Goal: Task Accomplishment & Management: Complete application form

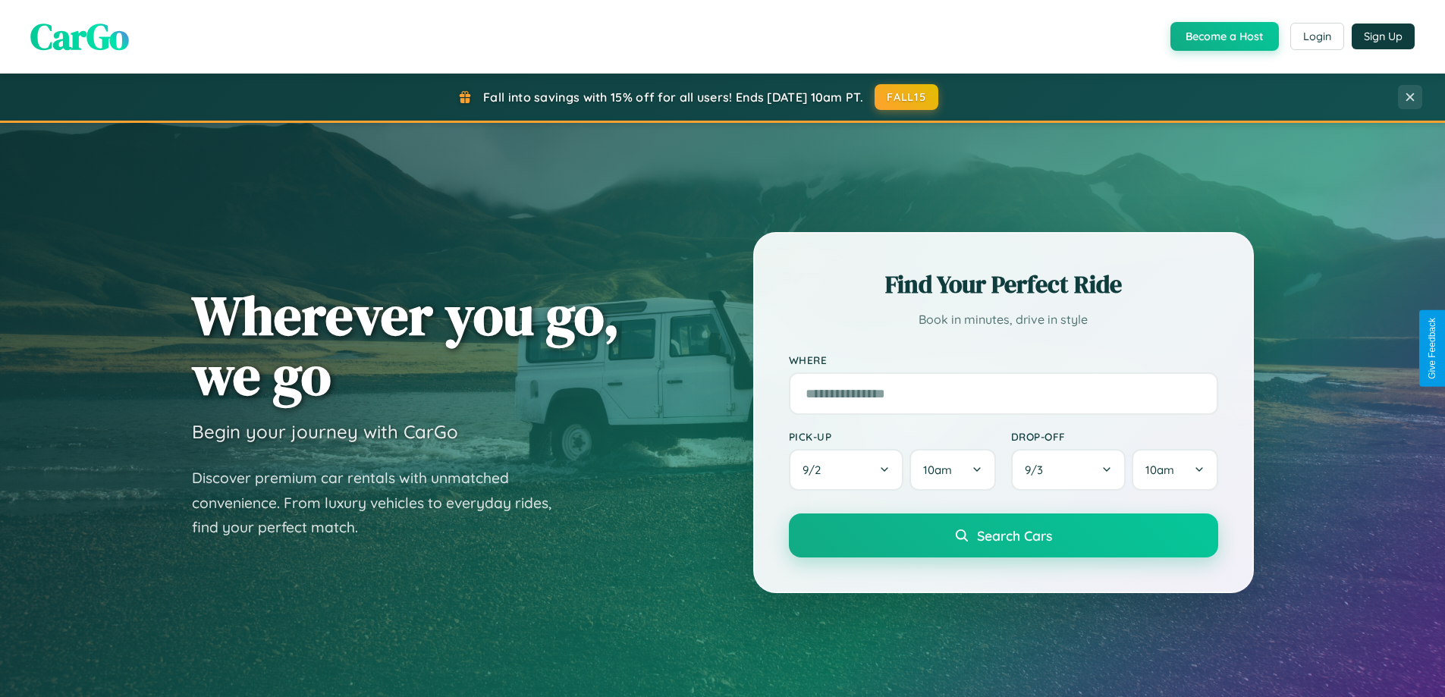
scroll to position [1044, 0]
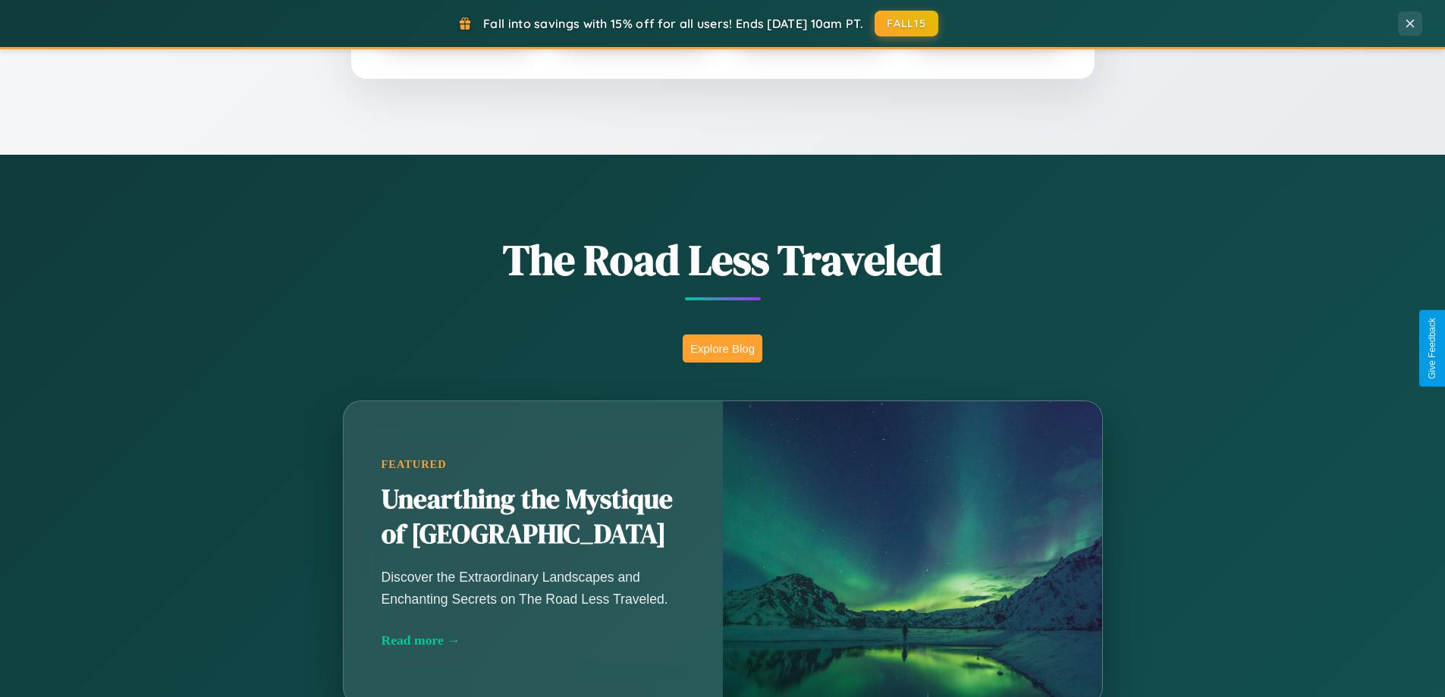
click at [722, 348] on button "Explore Blog" at bounding box center [723, 349] width 80 height 28
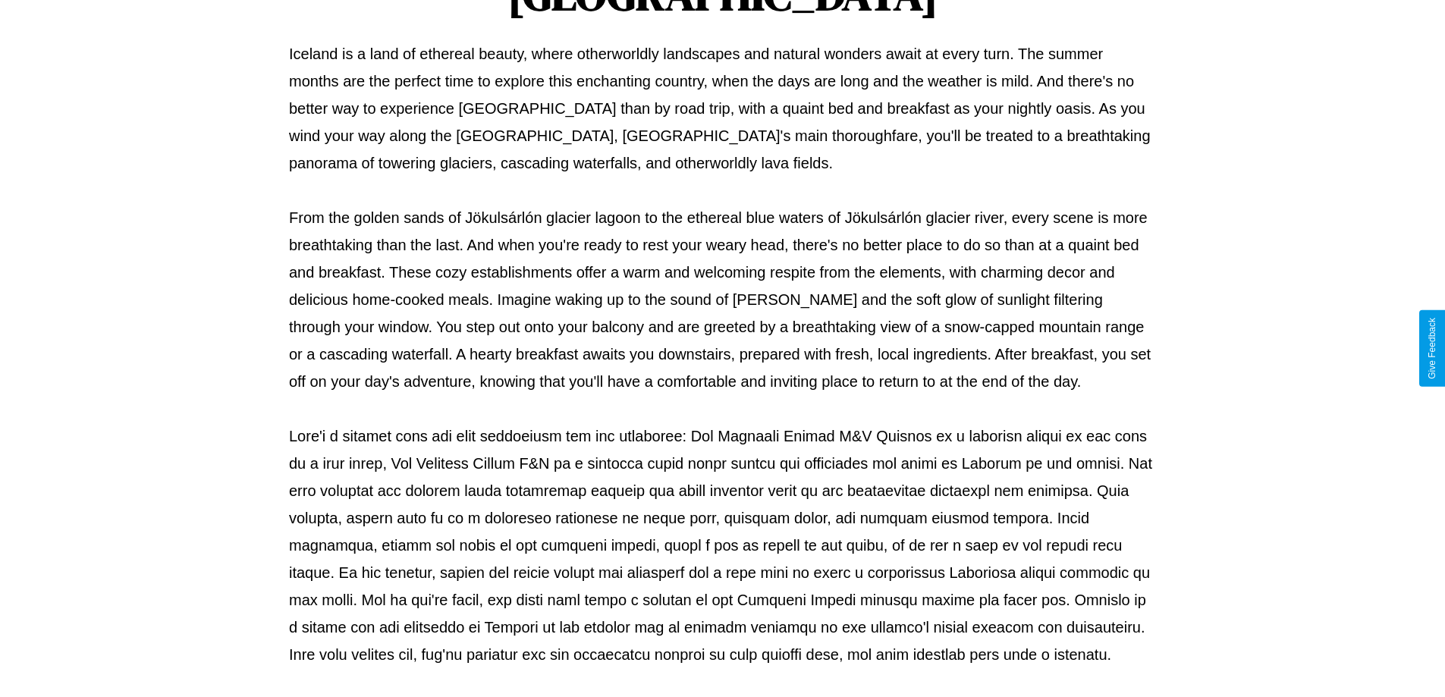
scroll to position [491, 0]
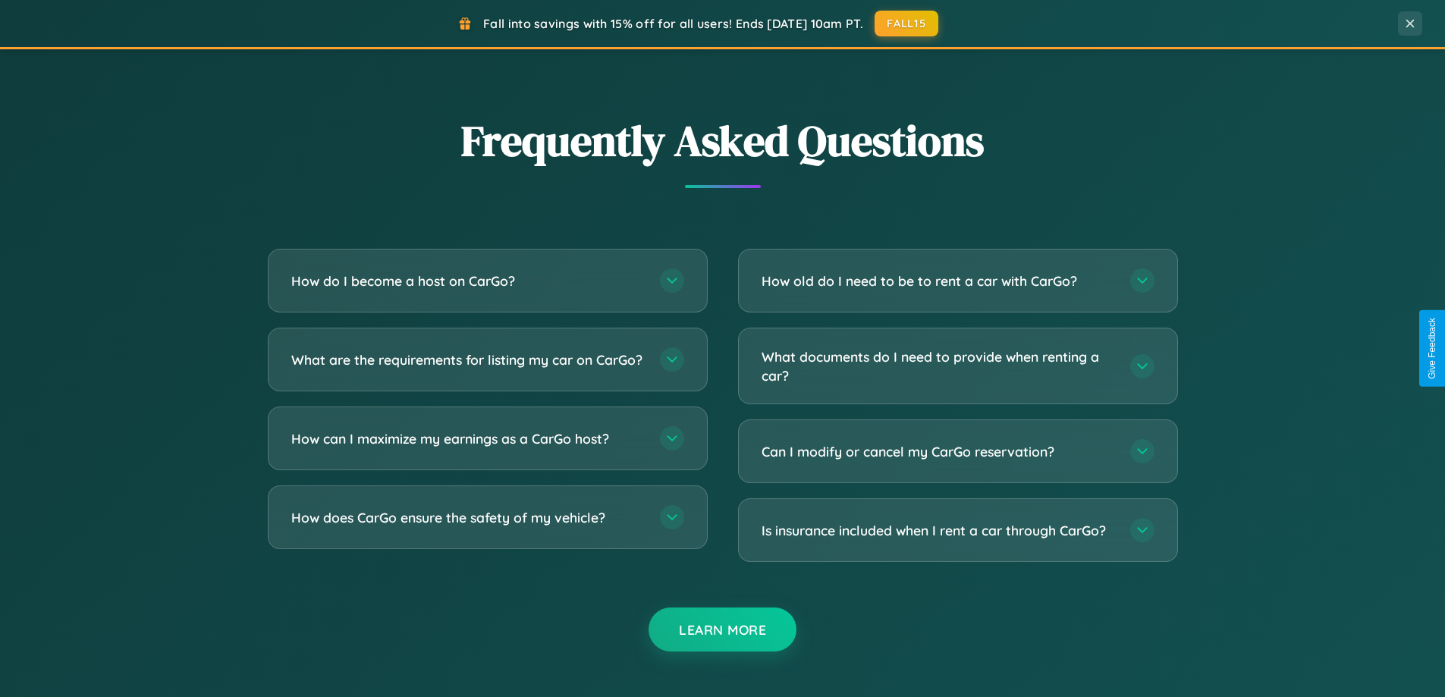
scroll to position [2920, 0]
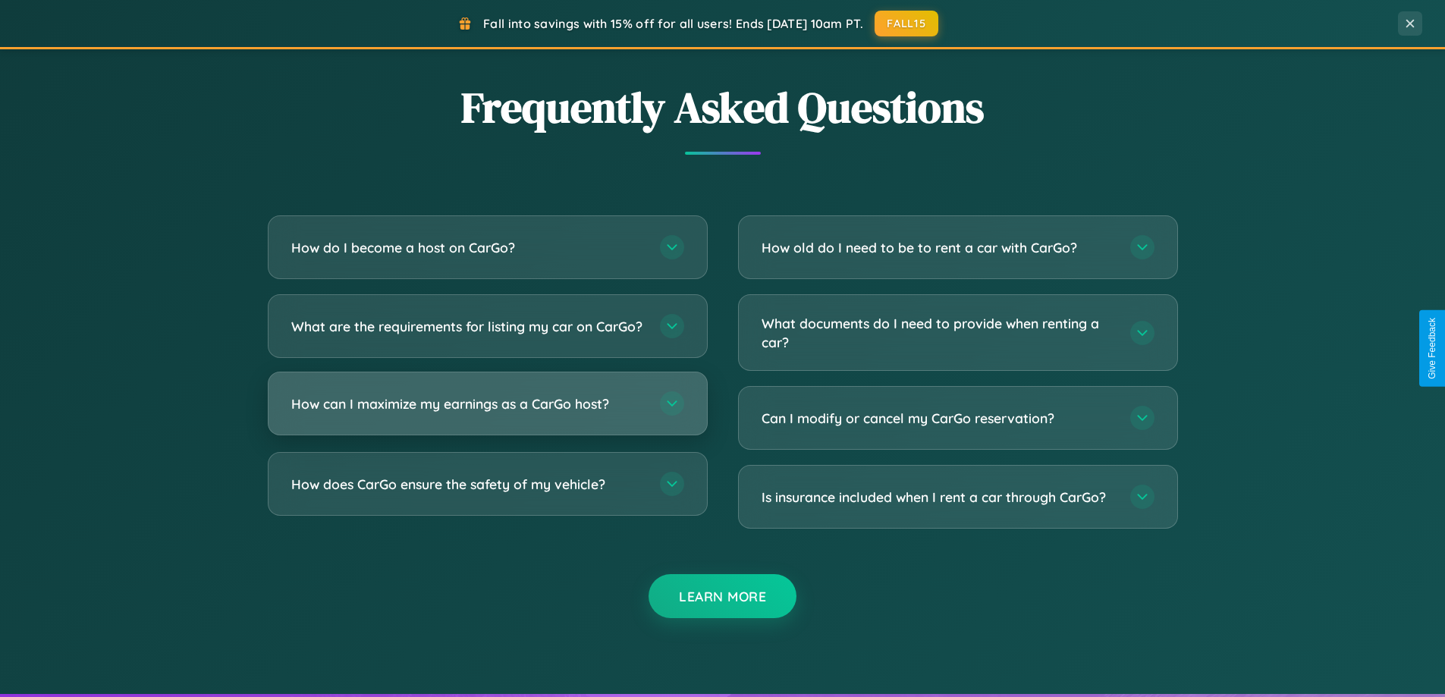
click at [487, 414] on h3 "How can I maximize my earnings as a CarGo host?" at bounding box center [468, 404] width 354 height 19
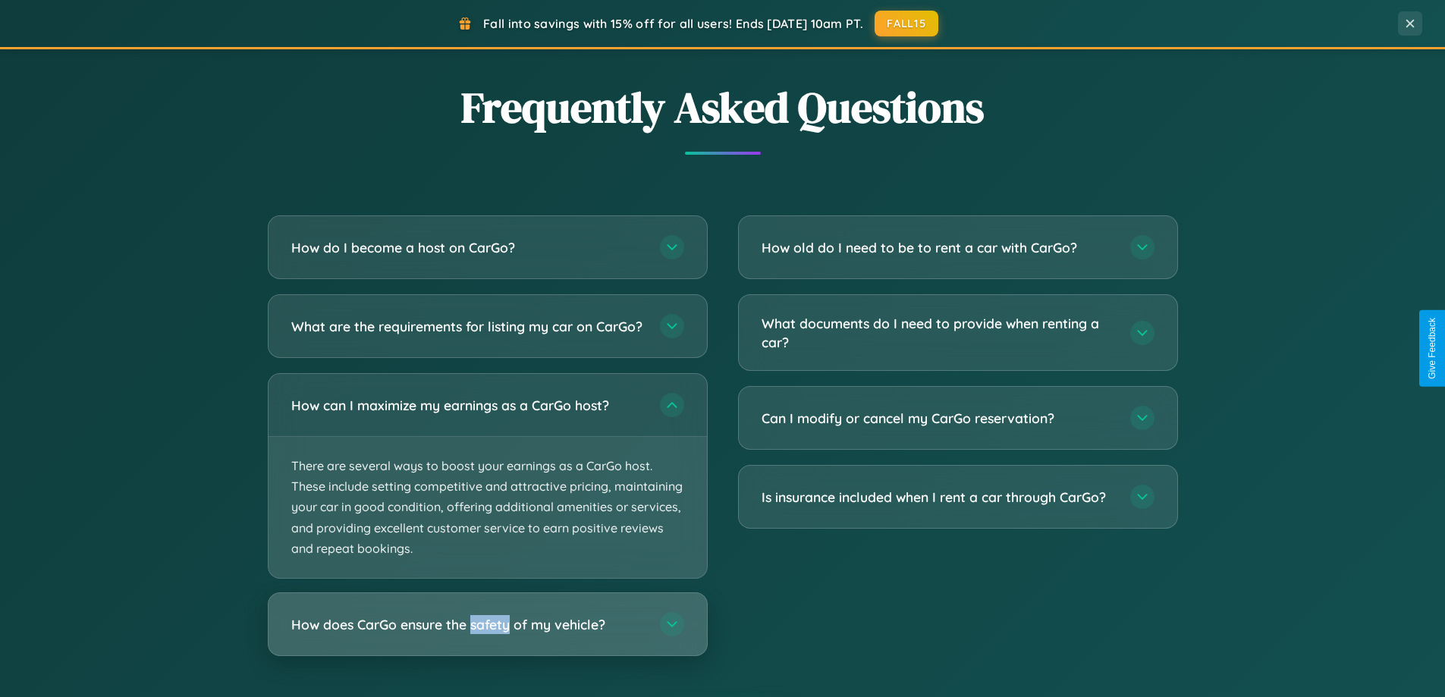
click at [487, 634] on h3 "How does CarGo ensure the safety of my vehicle?" at bounding box center [468, 624] width 354 height 19
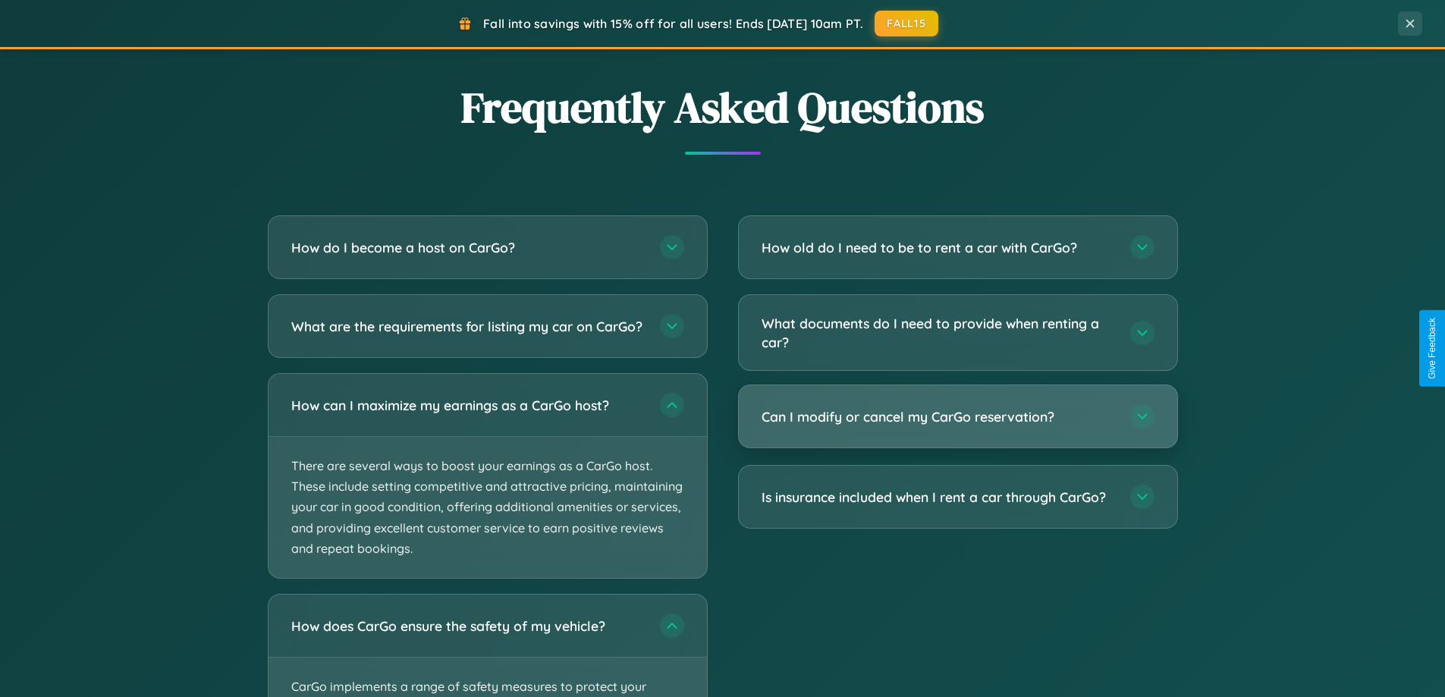
click at [958, 417] on h3 "Can I modify or cancel my CarGo reservation?" at bounding box center [939, 416] width 354 height 19
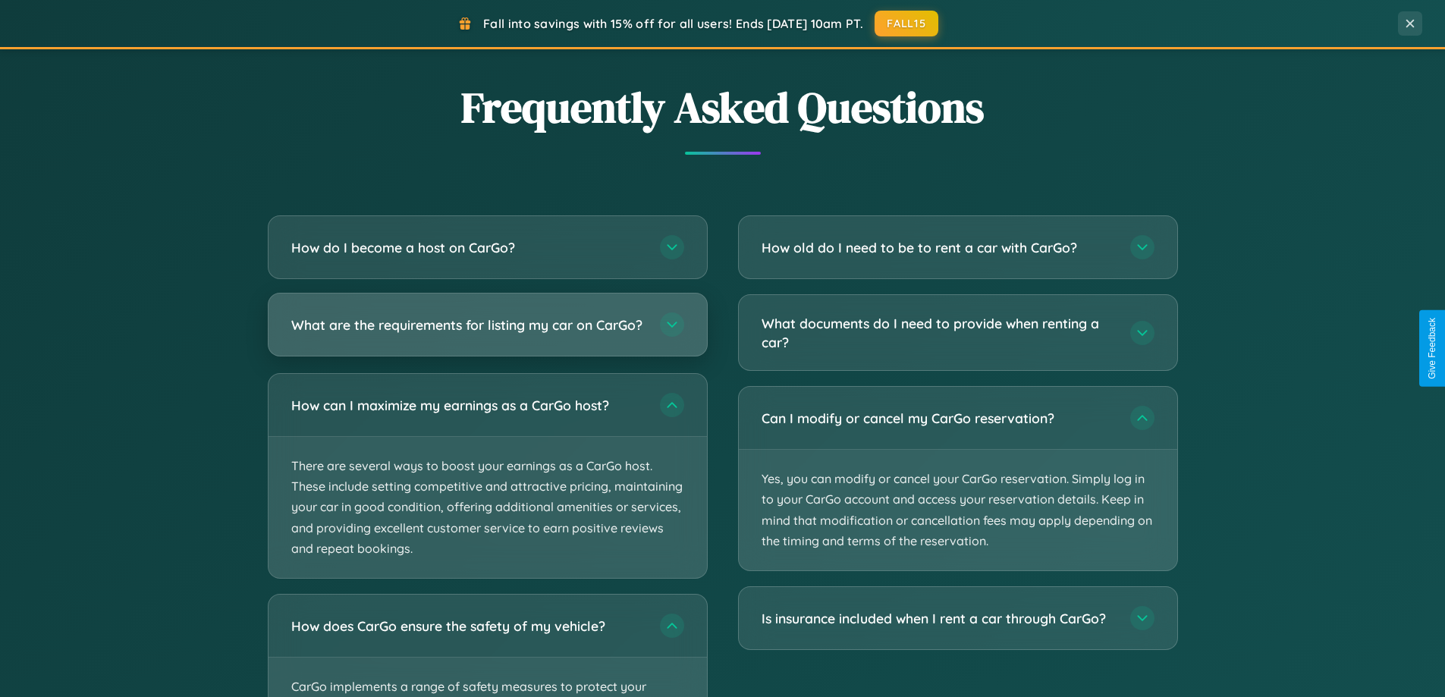
click at [487, 332] on h3 "What are the requirements for listing my car on CarGo?" at bounding box center [468, 325] width 354 height 19
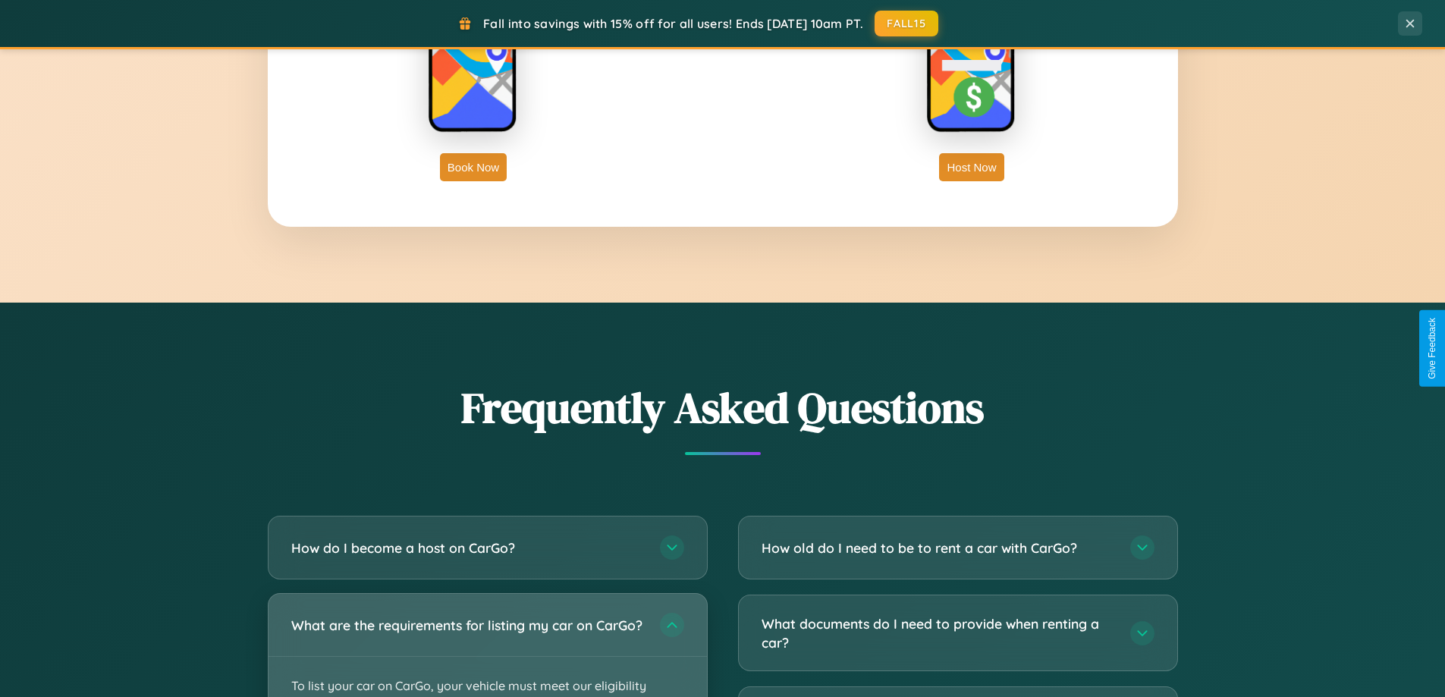
scroll to position [2438, 0]
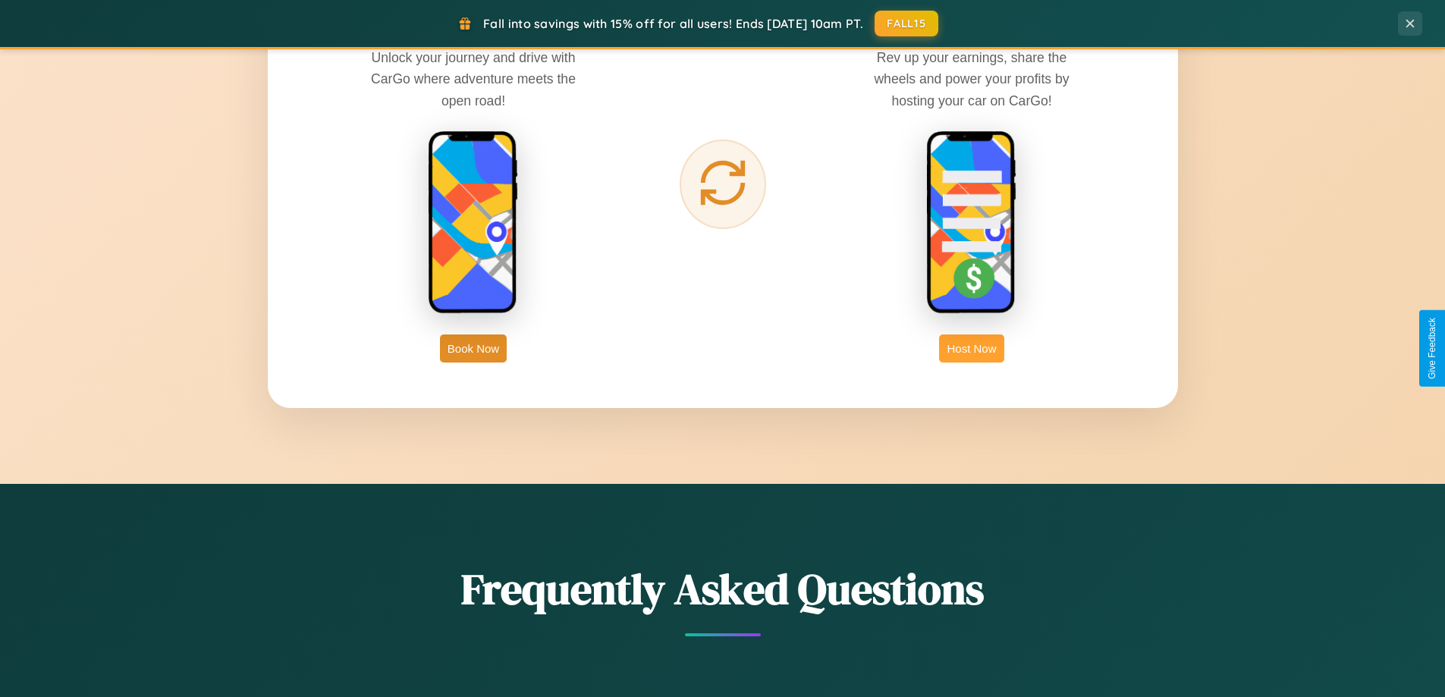
click at [972, 348] on button "Host Now" at bounding box center [971, 349] width 64 height 28
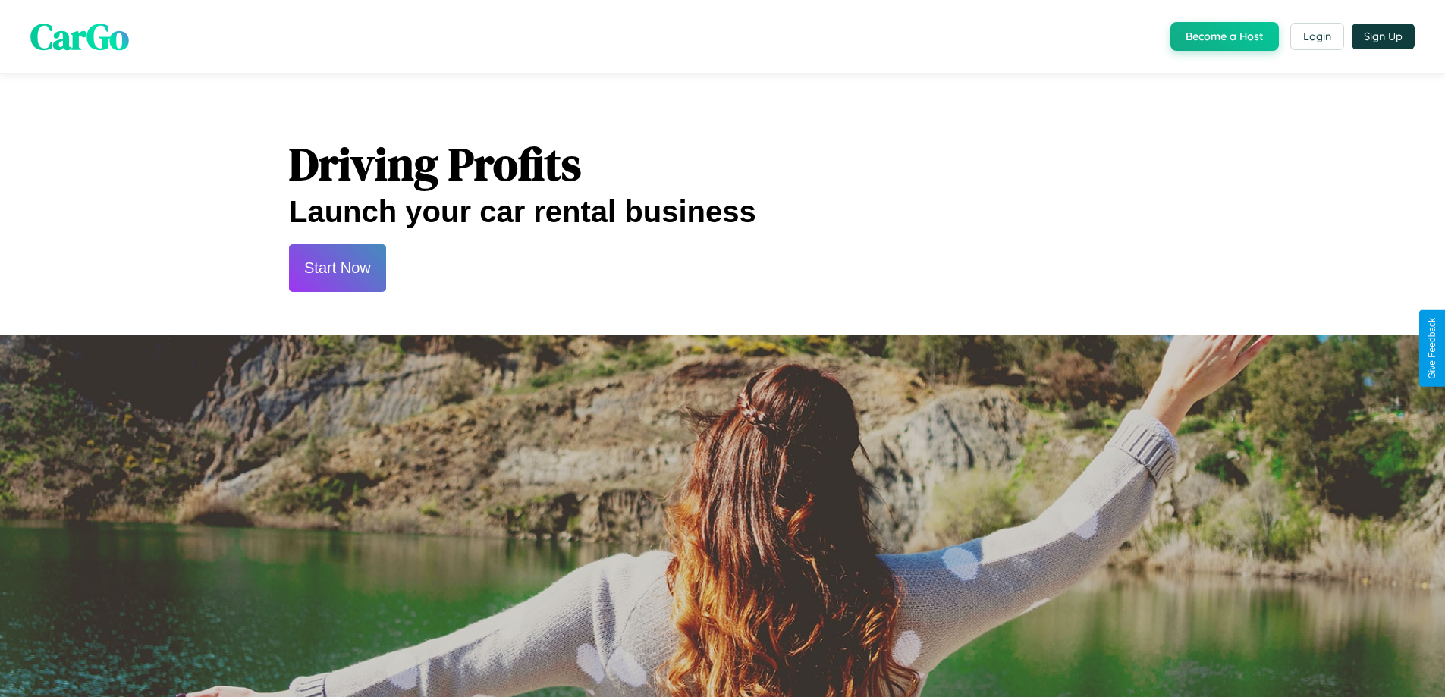
click at [337, 268] on button "Start Now" at bounding box center [337, 268] width 97 height 48
